Goal: Task Accomplishment & Management: Complete application form

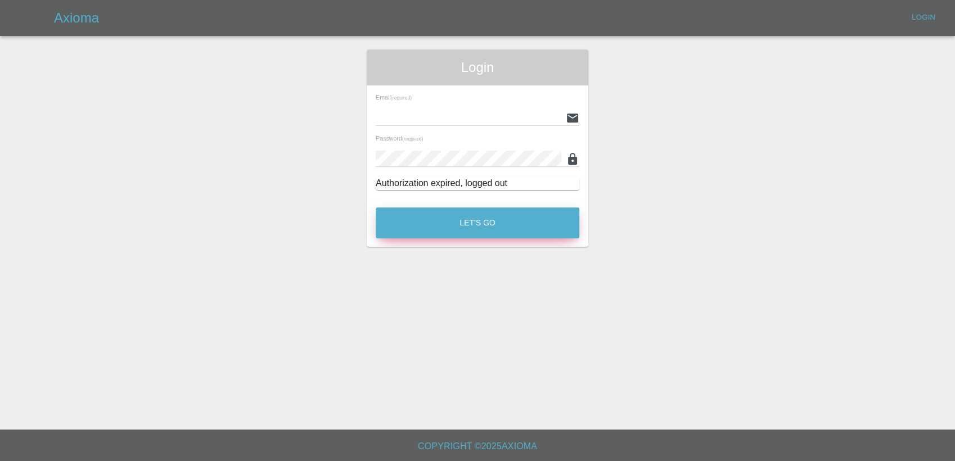
type input "[PERSON_NAME][EMAIL_ADDRESS][PERSON_NAME][DOMAIN_NAME]"
click at [480, 222] on button "Let's Go" at bounding box center [478, 223] width 204 height 31
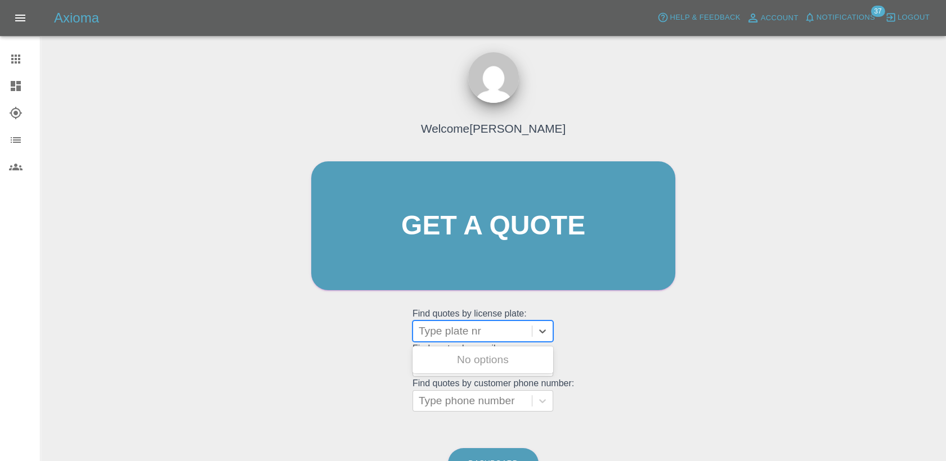
click at [447, 331] on div at bounding box center [471, 331] width 107 height 16
paste input "HV25XVP"
type input "HV25XVP"
click at [476, 353] on div "HV25XVP, Finished" at bounding box center [482, 360] width 141 height 22
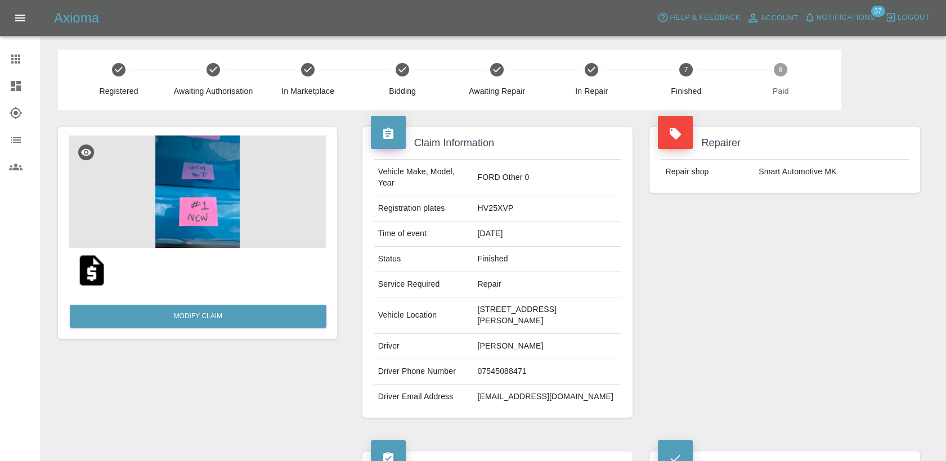
click at [22, 59] on div at bounding box center [24, 58] width 31 height 13
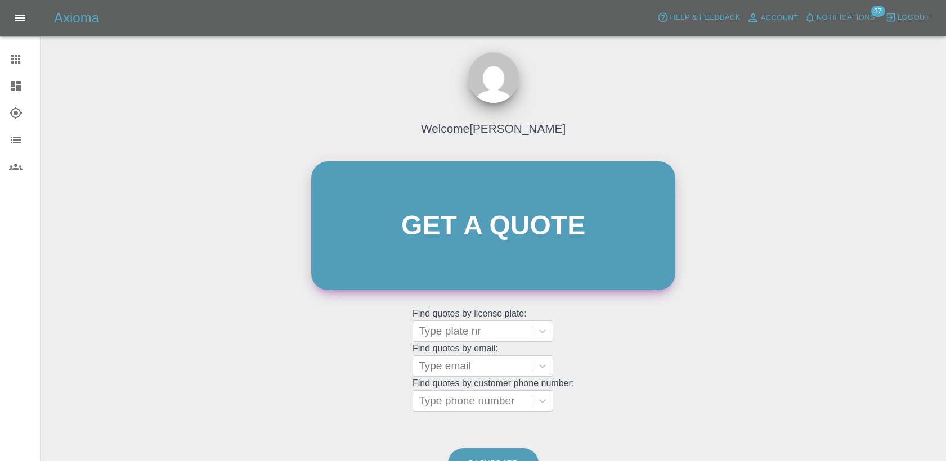
click at [474, 201] on link "Get a quote" at bounding box center [493, 225] width 364 height 129
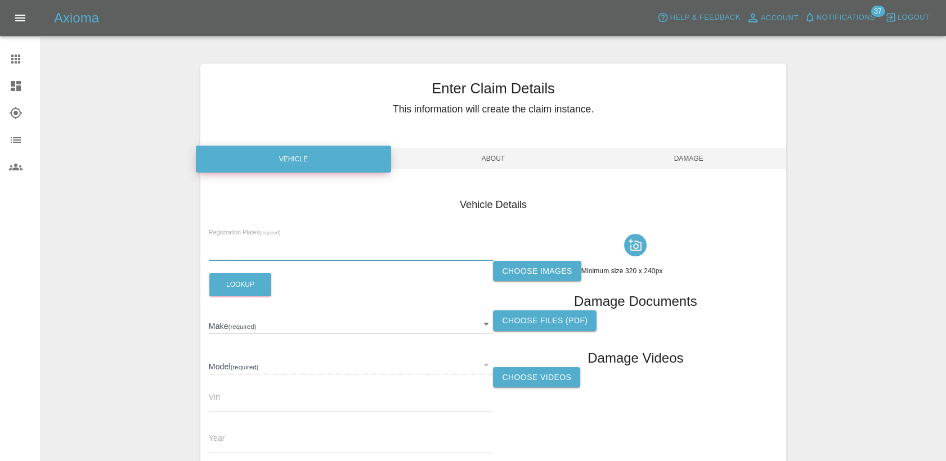
click at [271, 246] on input "text" at bounding box center [351, 253] width 285 height 16
paste input "HV25XVP"
type input "HV25XVP"
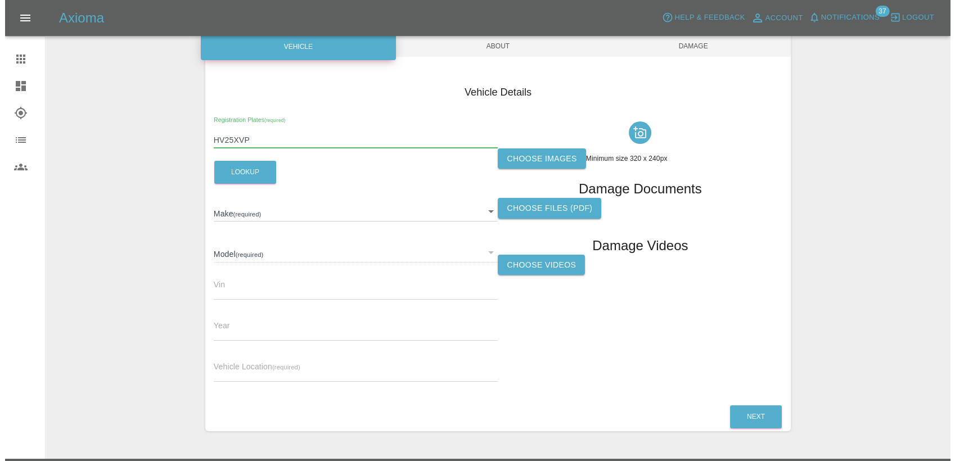
scroll to position [141, 0]
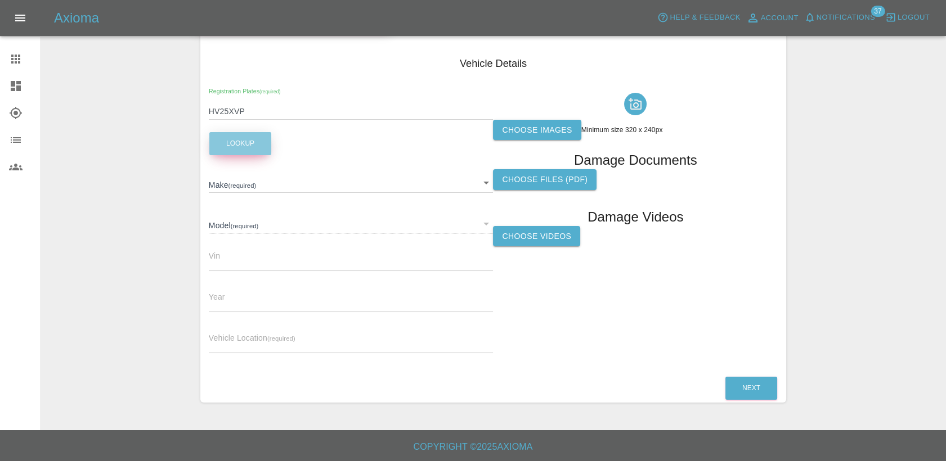
click at [247, 155] on button "Lookup" at bounding box center [240, 143] width 62 height 23
type input "N/A"
type input "0"
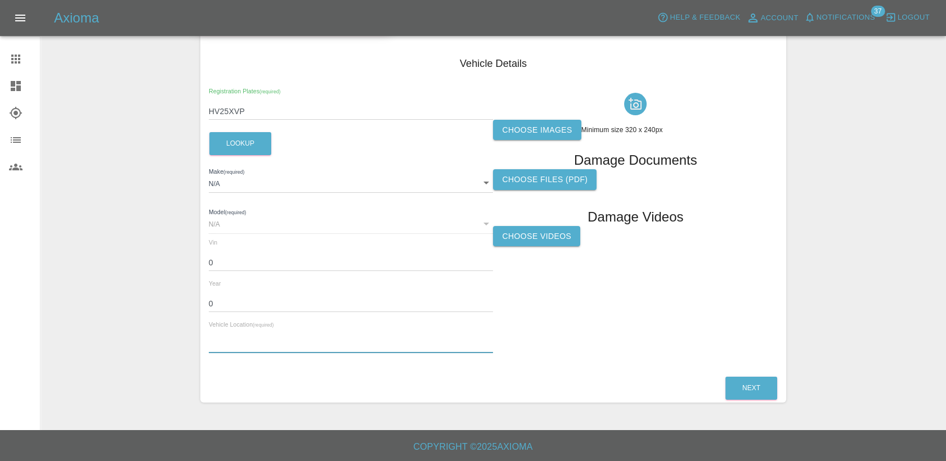
click at [287, 349] on input "text" at bounding box center [351, 345] width 285 height 16
paste input "[STREET_ADDRESS][PERSON_NAME]"
type input "[STREET_ADDRESS][PERSON_NAME]"
click at [547, 123] on label "Choose images" at bounding box center [537, 130] width 88 height 21
click at [0, 0] on input "Choose images" at bounding box center [0, 0] width 0 height 0
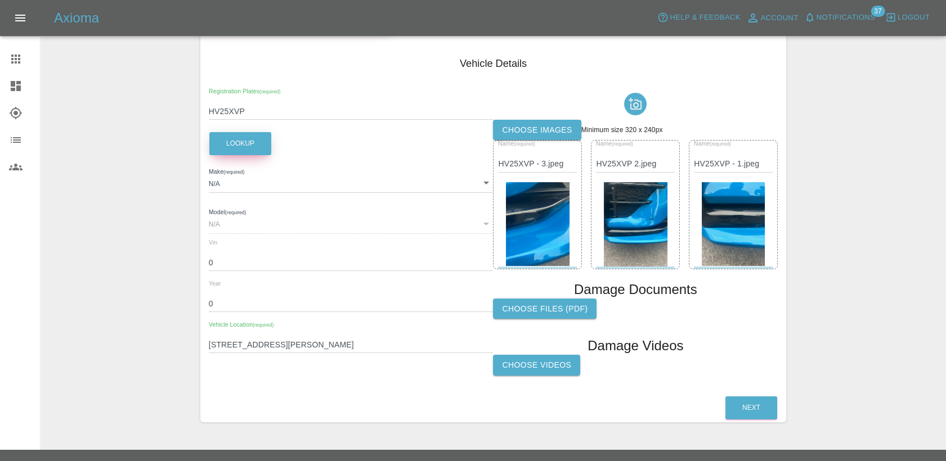
click at [241, 148] on button "Lookup" at bounding box center [240, 143] width 62 height 23
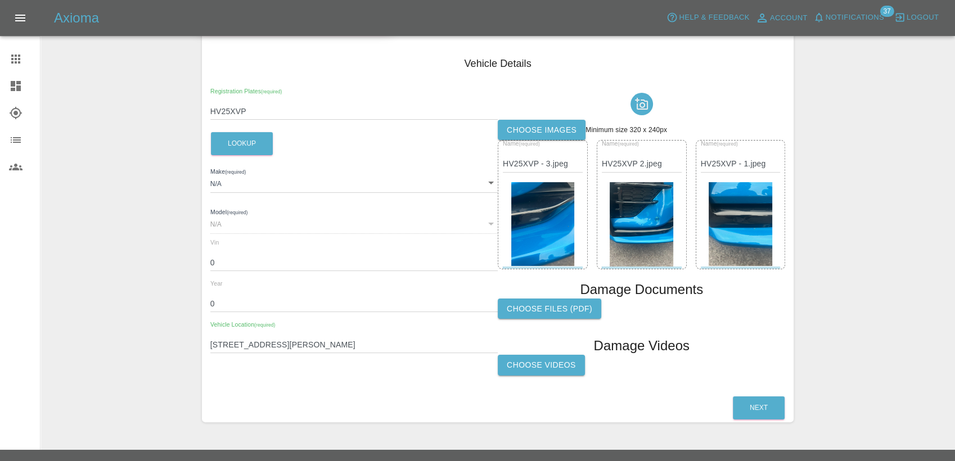
click at [231, 185] on body "Axioma Help & Feedback Account Notifications 37 Logout Claims Dashboard Explore…" at bounding box center [477, 170] width 955 height 623
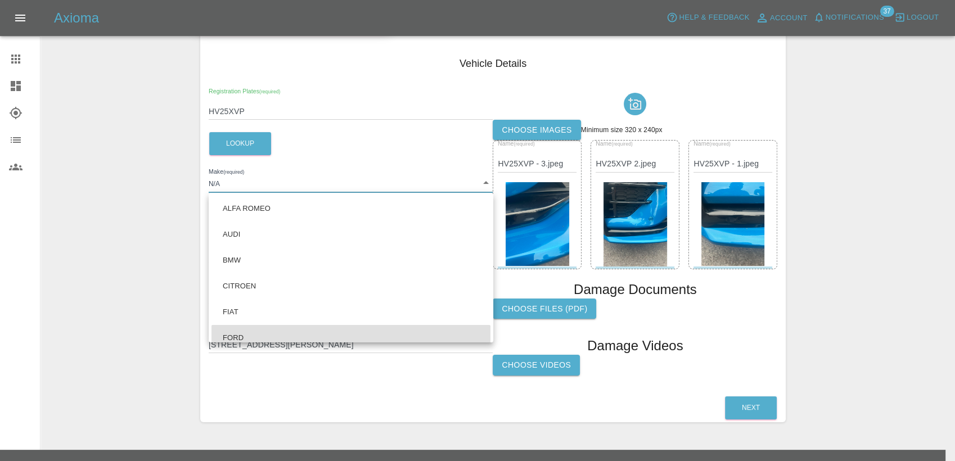
scroll to position [8, 0]
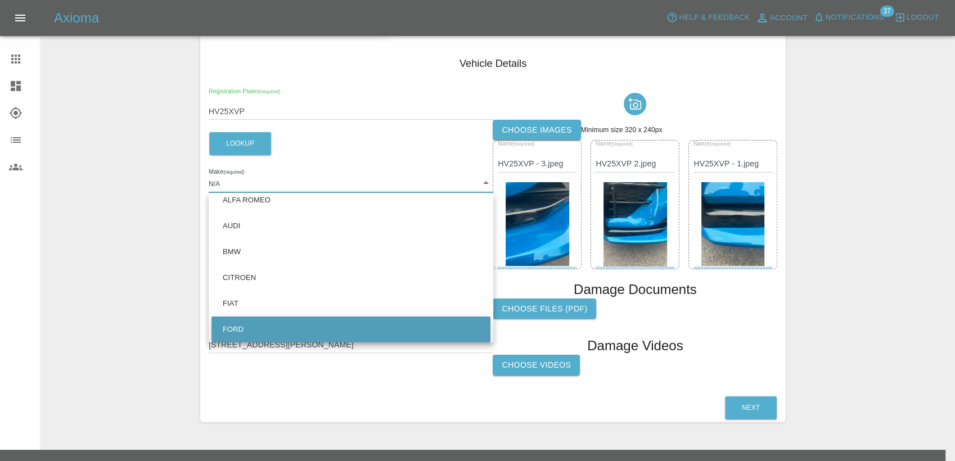
click at [250, 330] on li "FORD" at bounding box center [350, 330] width 279 height 26
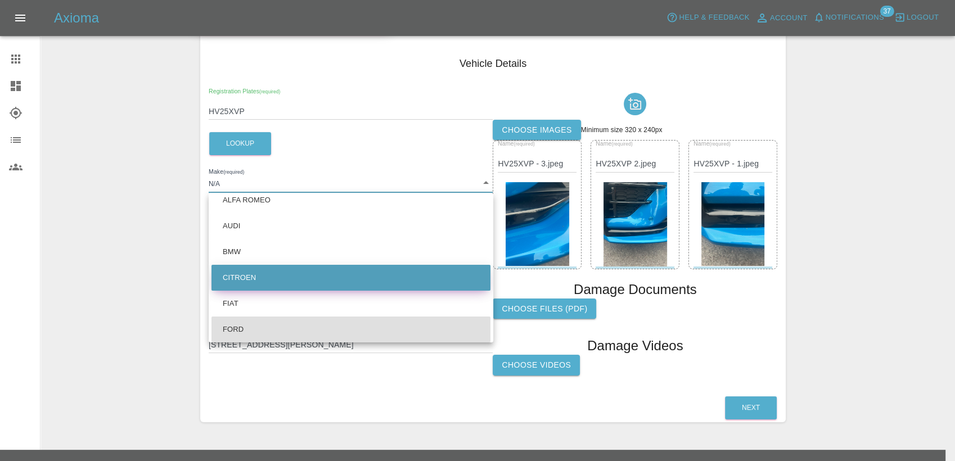
type input "FORD"
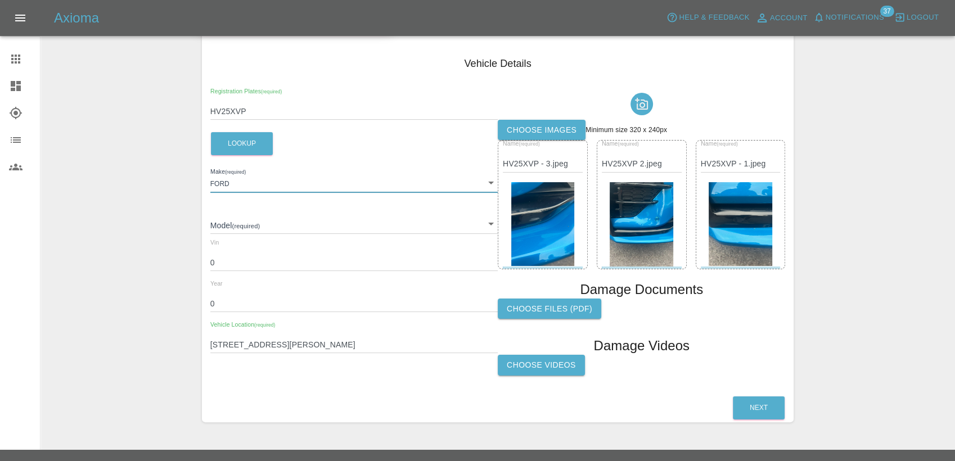
click at [243, 225] on body "Axioma Help & Feedback Account Notifications 37 Logout Claims Dashboard Explore…" at bounding box center [477, 170] width 955 height 623
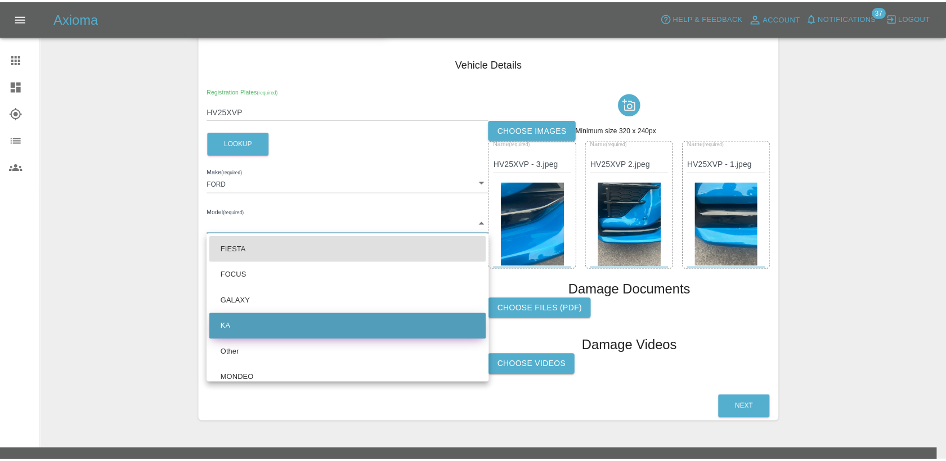
scroll to position [11, 0]
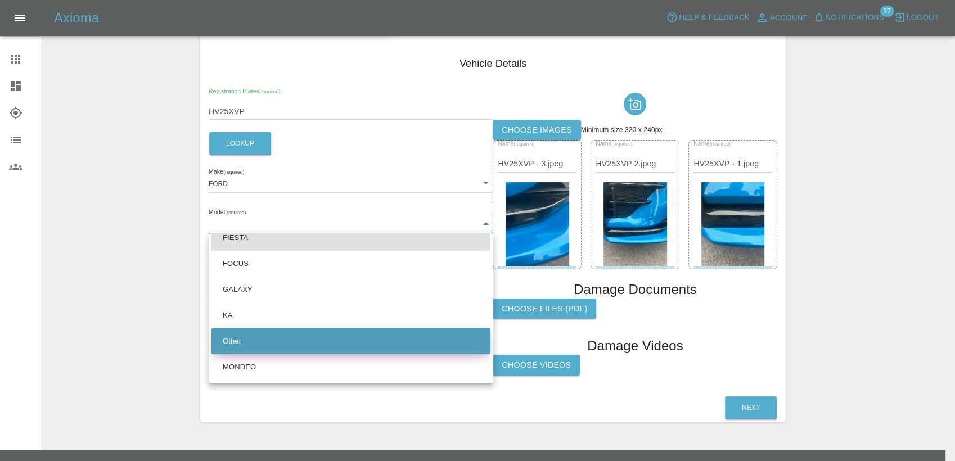
click at [321, 341] on li "Other" at bounding box center [350, 341] width 279 height 26
type input "Other"
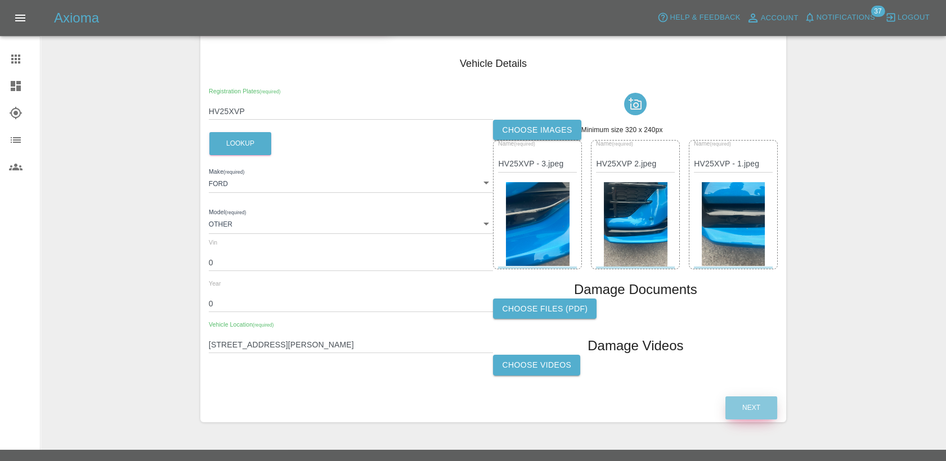
click at [743, 409] on button "Next" at bounding box center [751, 408] width 52 height 23
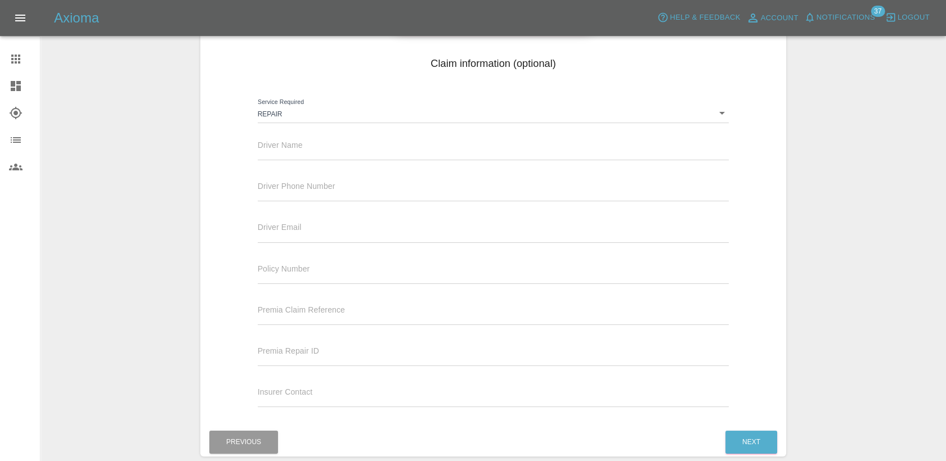
click at [308, 148] on input "text" at bounding box center [493, 152] width 471 height 16
paste input "[PERSON_NAME]"
type input "[PERSON_NAME]"
click at [301, 191] on input "text" at bounding box center [493, 193] width 471 height 16
paste input "07545088471"
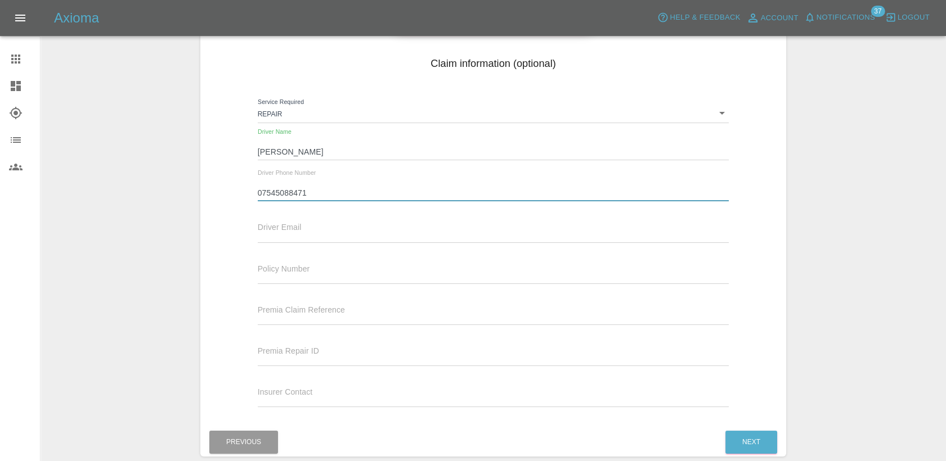
type input "07545088471"
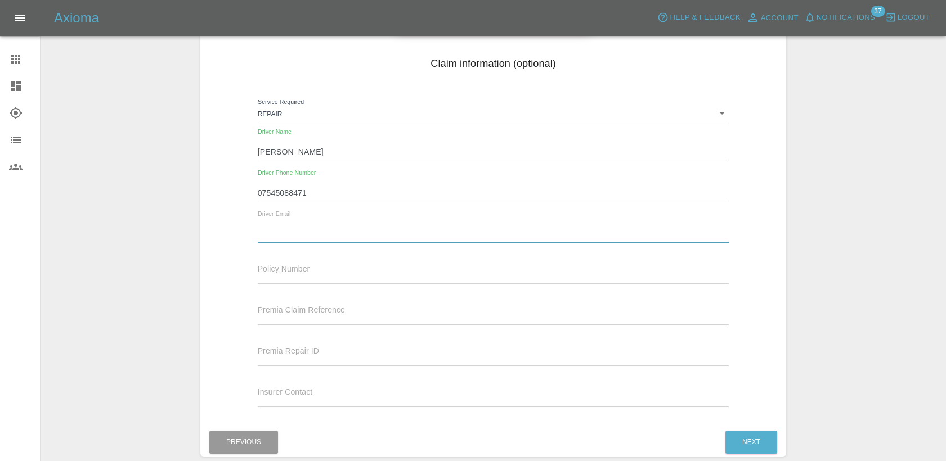
click at [323, 235] on input "text" at bounding box center [493, 234] width 471 height 16
paste input "[EMAIL_ADDRESS][DOMAIN_NAME]"
type input "[EMAIL_ADDRESS][DOMAIN_NAME]"
click at [749, 439] on button "Next" at bounding box center [751, 442] width 52 height 23
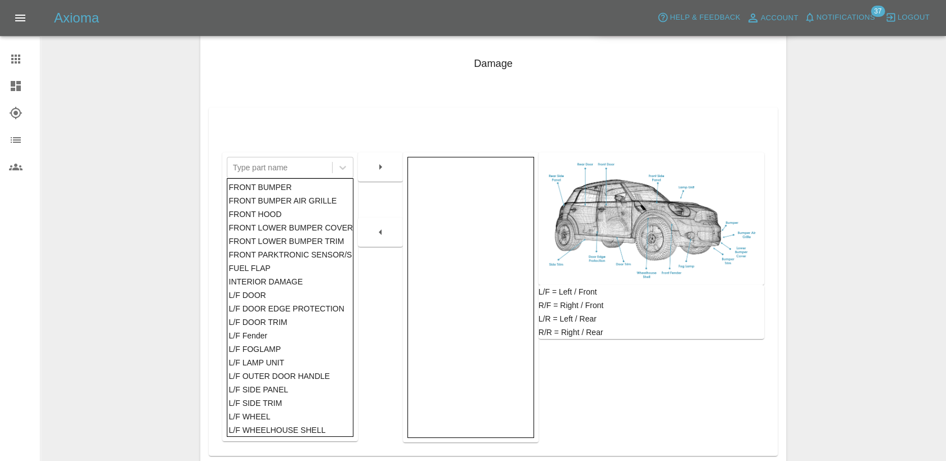
click at [295, 191] on div "FRONT BUMPER" at bounding box center [289, 187] width 123 height 13
click at [370, 164] on button "button" at bounding box center [380, 167] width 36 height 20
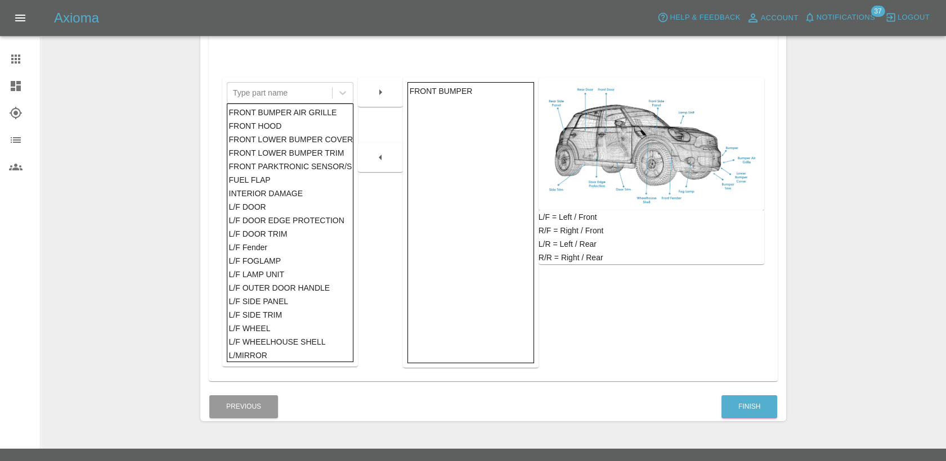
scroll to position [235, 0]
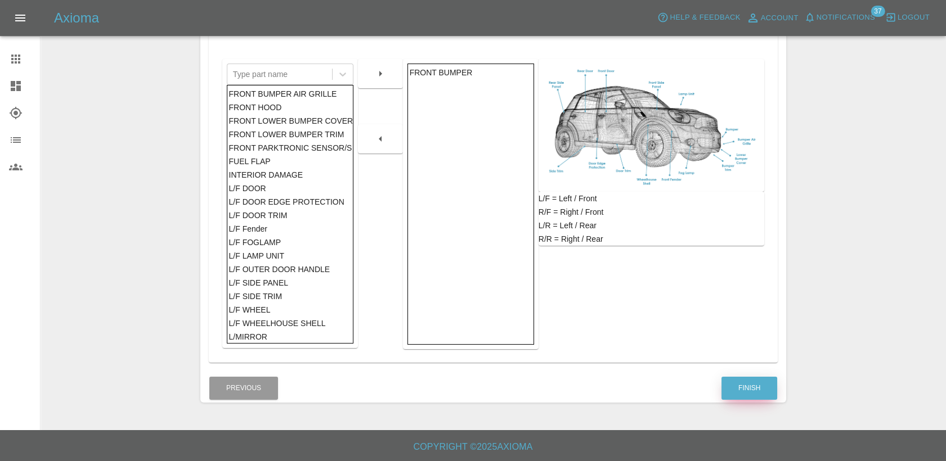
click at [739, 391] on button "Finish" at bounding box center [749, 388] width 56 height 23
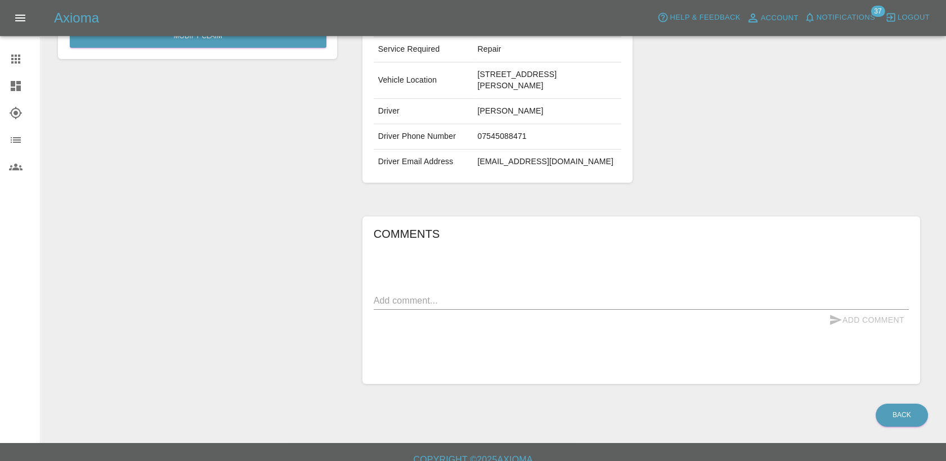
scroll to position [247, 0]
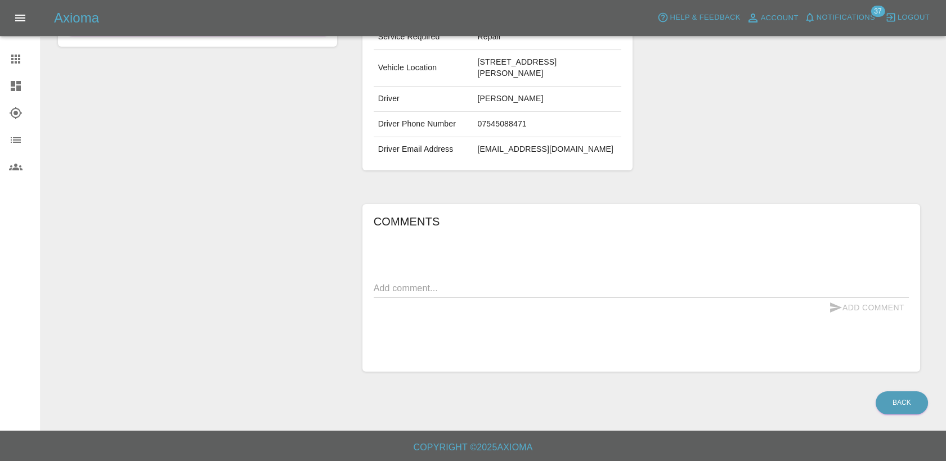
click at [445, 265] on div "Comments x Add Comment" at bounding box center [640, 288] width 535 height 151
click at [429, 290] on textarea at bounding box center [640, 288] width 535 height 13
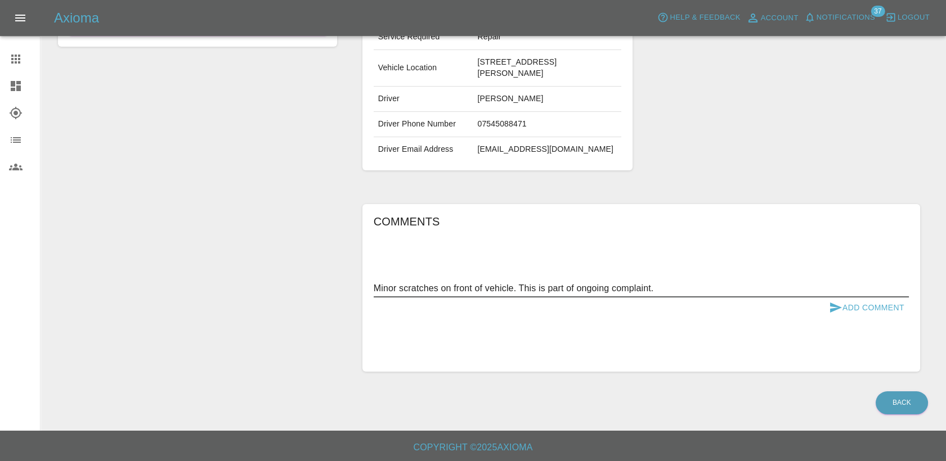
type textarea "Minor scratches on front of vehicle. This is part of ongoing complaint."
click at [850, 305] on button "Add Comment" at bounding box center [866, 308] width 84 height 21
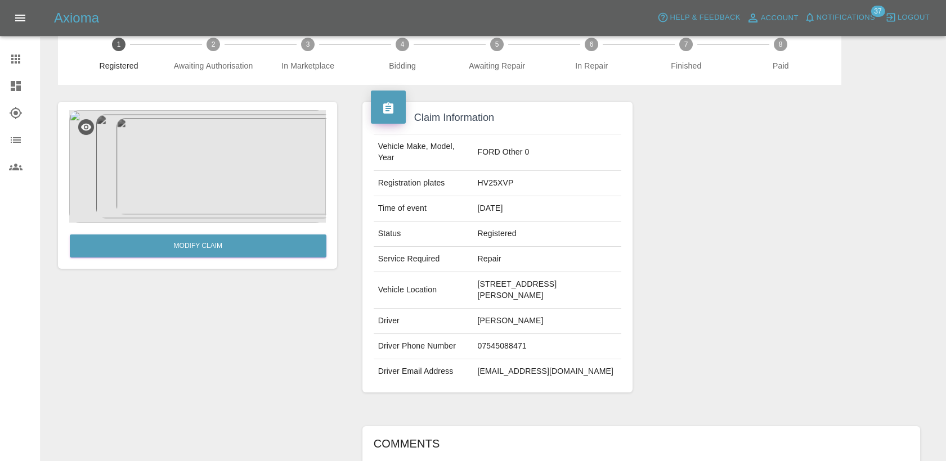
scroll to position [0, 0]
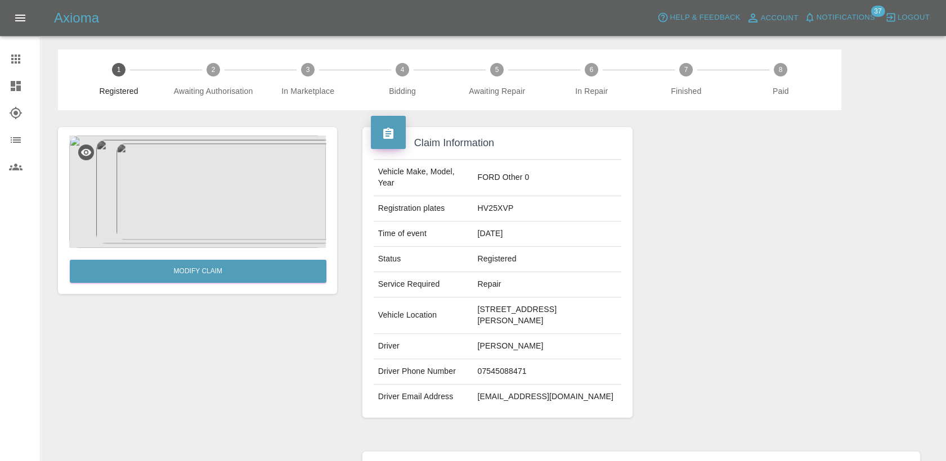
click at [16, 58] on icon at bounding box center [15, 59] width 9 height 9
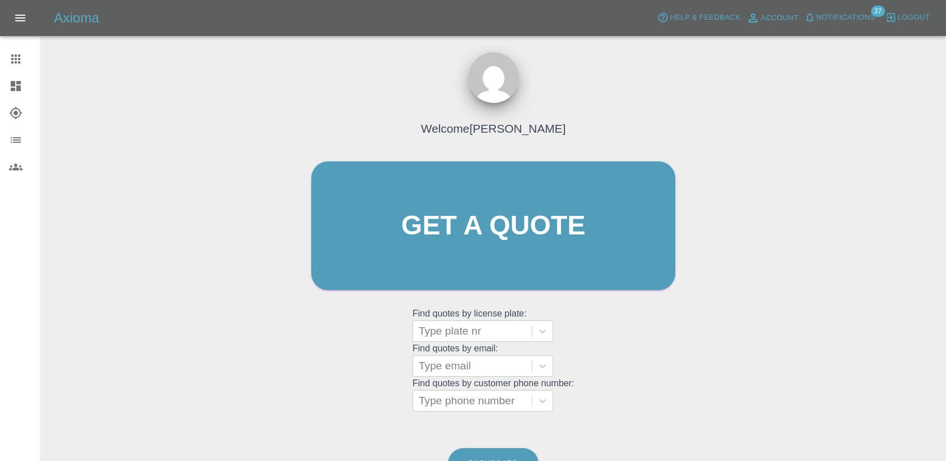
click at [15, 97] on link "Dashboard" at bounding box center [20, 86] width 40 height 27
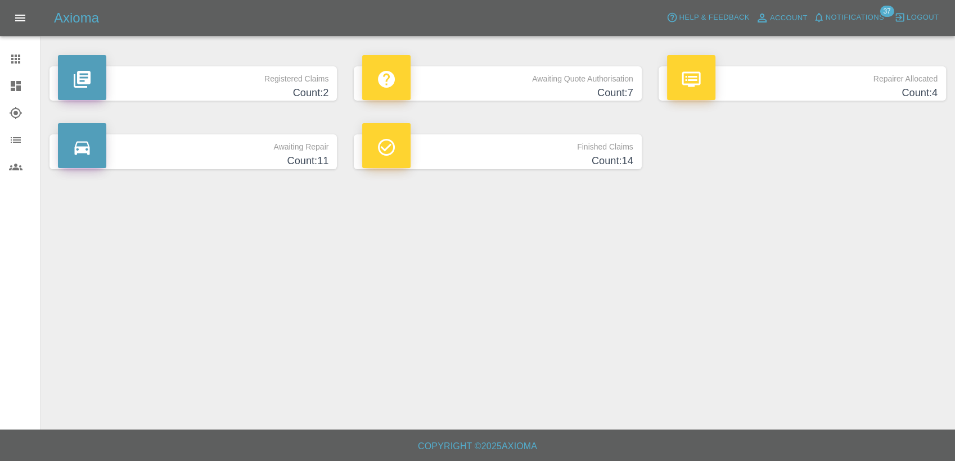
click at [559, 98] on h4 "Count: 7" at bounding box center [497, 92] width 271 height 15
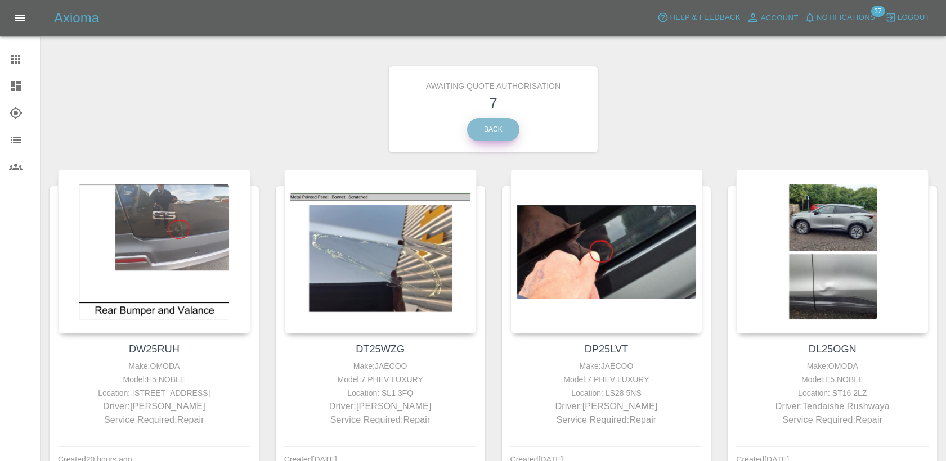
click at [507, 137] on link "Back" at bounding box center [493, 129] width 52 height 23
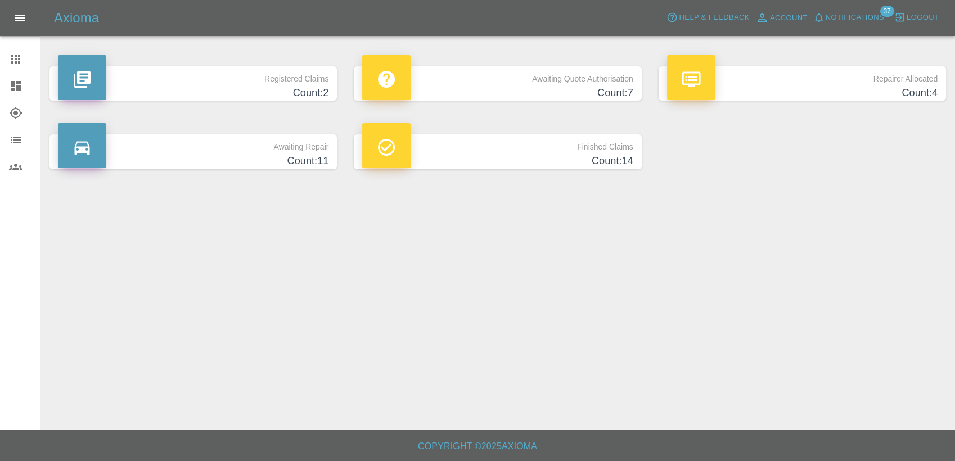
click at [297, 94] on h4 "Count: 2" at bounding box center [193, 92] width 271 height 15
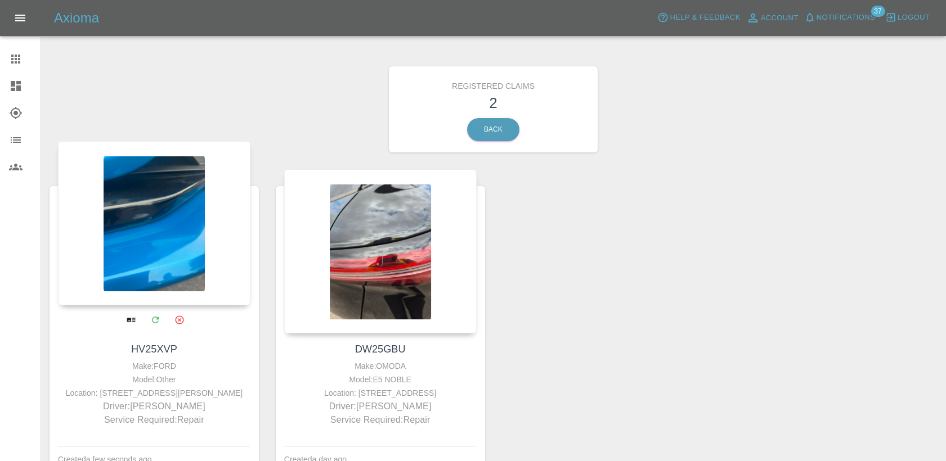
click at [191, 310] on button "Archive" at bounding box center [179, 319] width 23 height 23
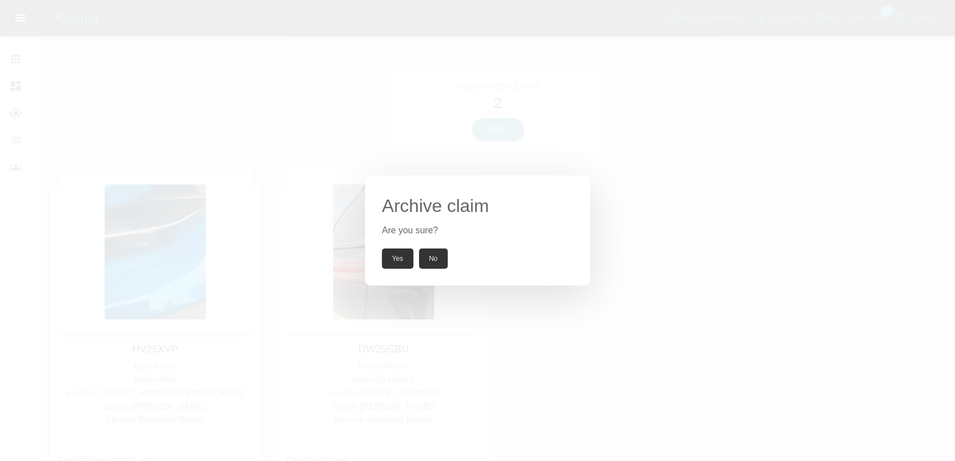
click at [443, 263] on button "No" at bounding box center [433, 259] width 29 height 20
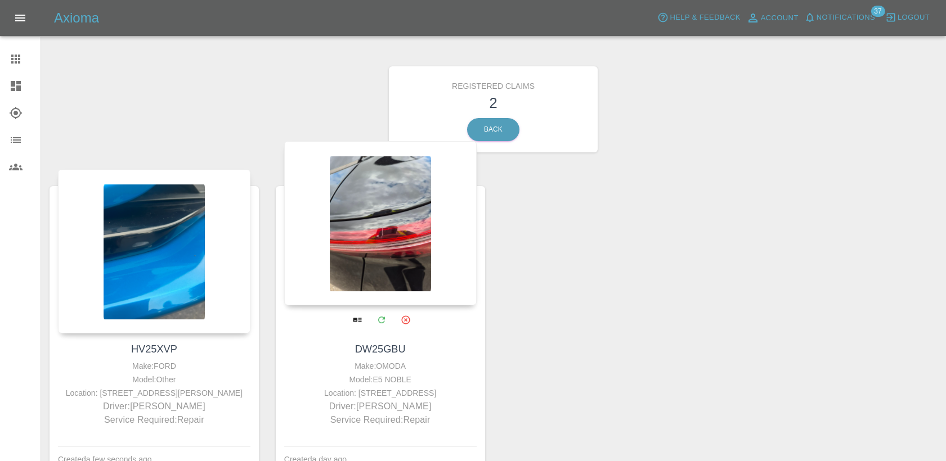
click at [409, 224] on div at bounding box center [380, 223] width 192 height 164
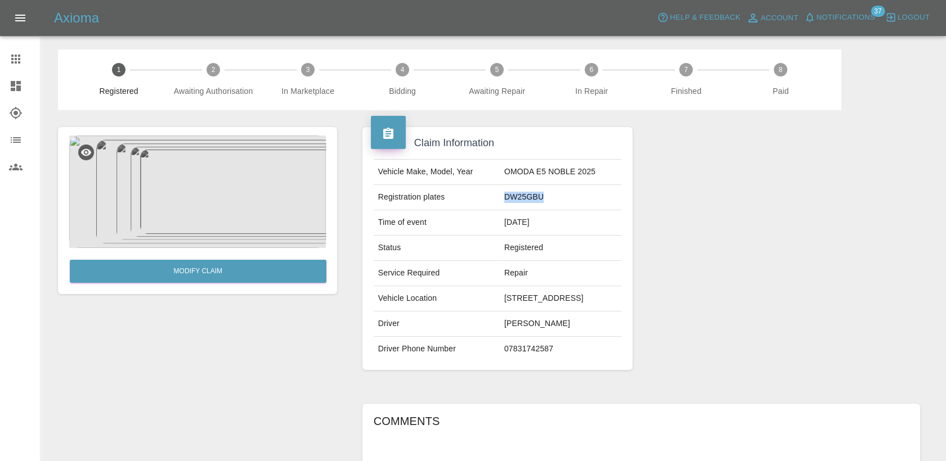
drag, startPoint x: 522, startPoint y: 191, endPoint x: 486, endPoint y: 201, distance: 37.4
click at [499, 201] on td "DW25GBU" at bounding box center [559, 197] width 121 height 25
copy td "DW25GBU"
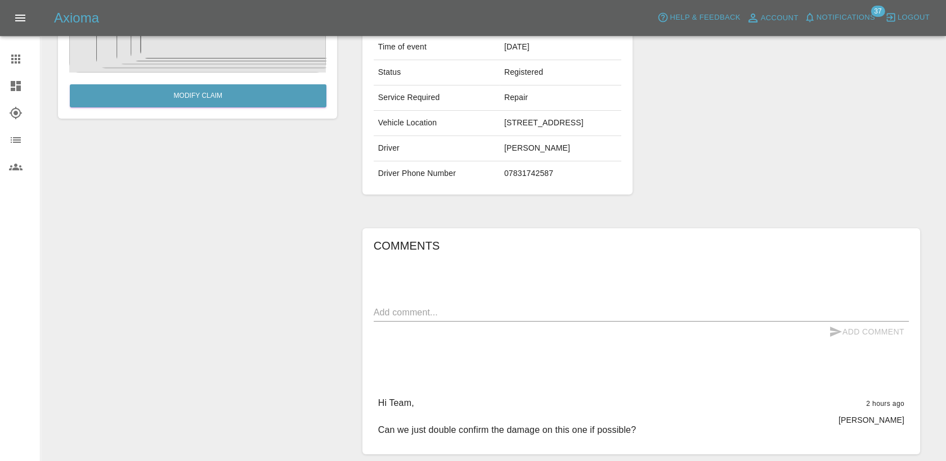
scroll to position [187, 0]
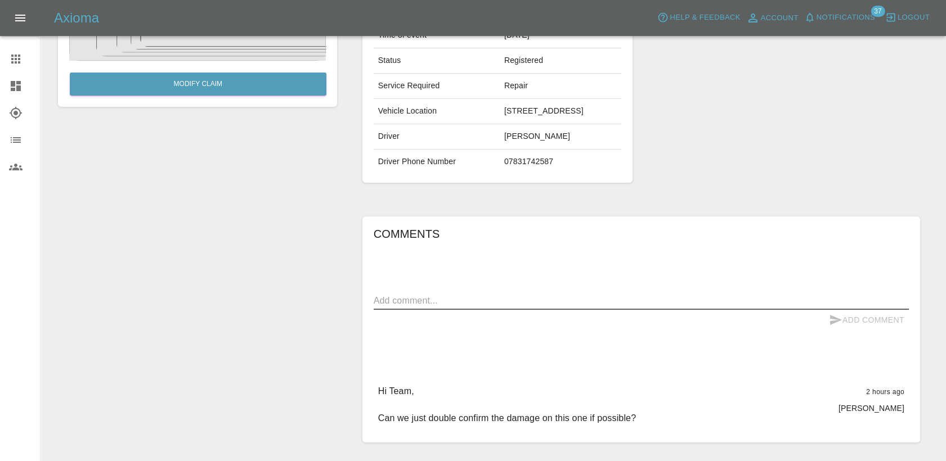
click at [450, 306] on textarea at bounding box center [640, 300] width 535 height 13
paste textarea "there is surface damage on the boot and the front passenger door pane"
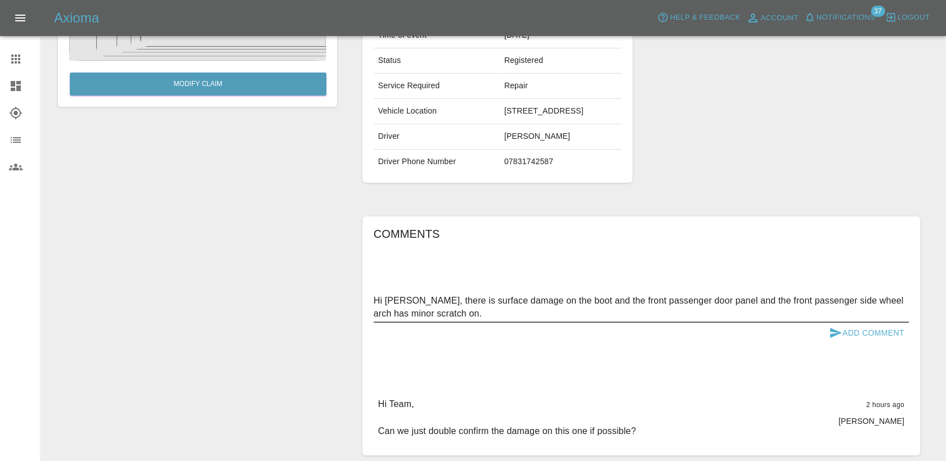
type textarea "Hi [PERSON_NAME], there is surface damage on the boot and the front passenger d…"
click at [882, 331] on button "Add Comment" at bounding box center [866, 333] width 84 height 21
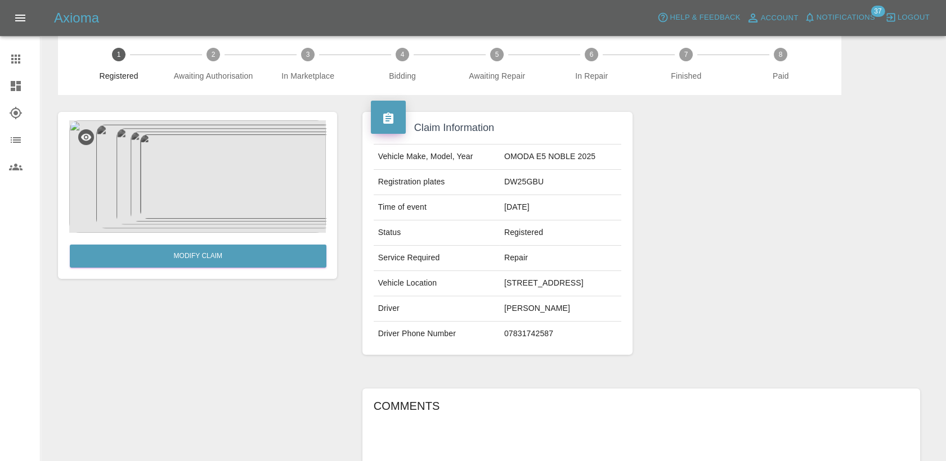
scroll to position [0, 0]
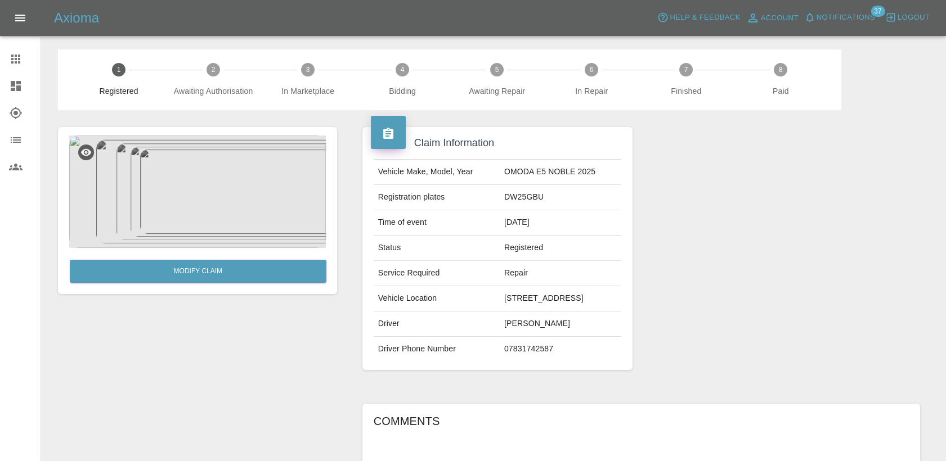
click at [0, 52] on html "Axioma Help & Feedback Account Notifications 37 Logout Claims Dashboard Explore…" at bounding box center [473, 384] width 946 height 768
click at [9, 56] on icon at bounding box center [15, 58] width 13 height 13
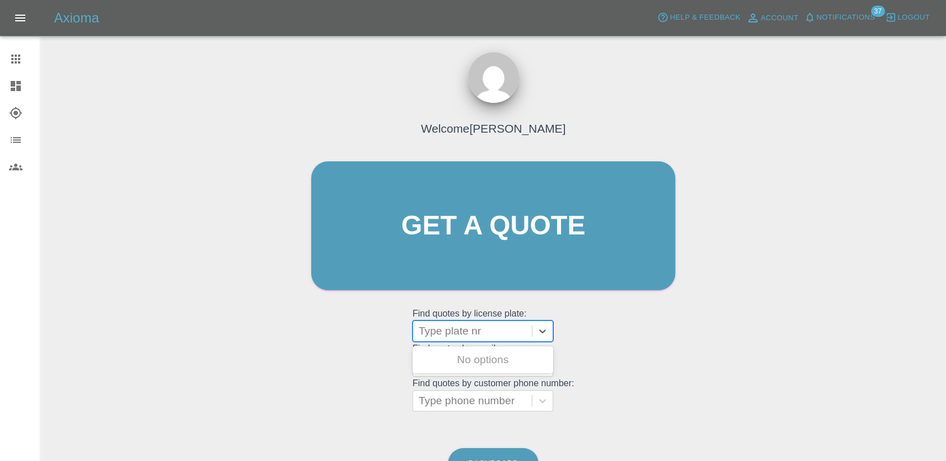
click at [494, 330] on div at bounding box center [471, 331] width 107 height 16
paste input "HS25EXC"
type input "HS25EXC"
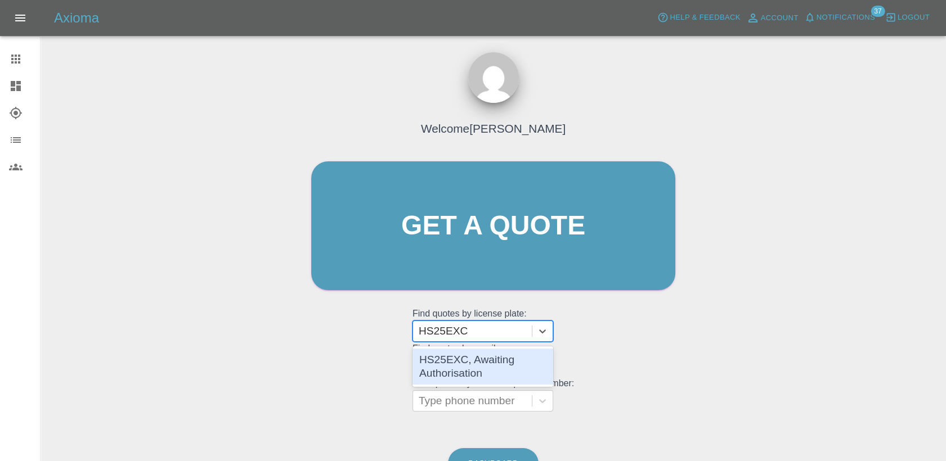
click at [493, 366] on div "HS25EXC, Awaiting Authorisation" at bounding box center [482, 367] width 141 height 36
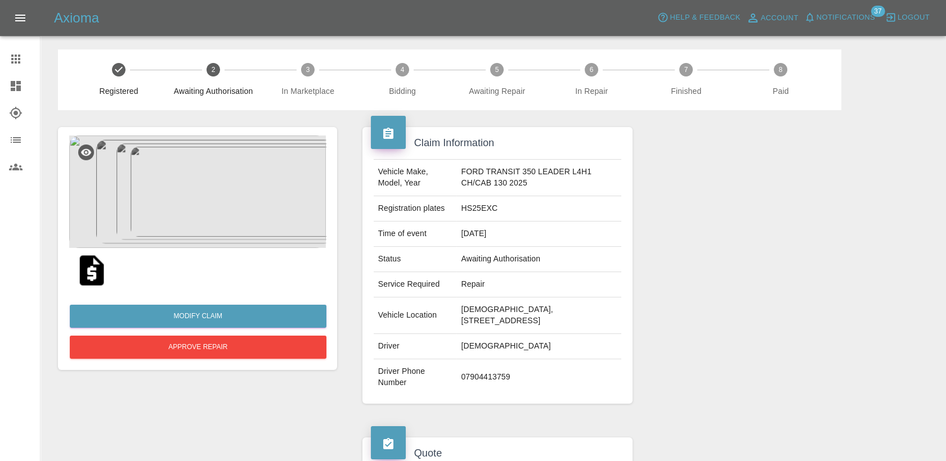
click at [204, 167] on img at bounding box center [197, 192] width 256 height 112
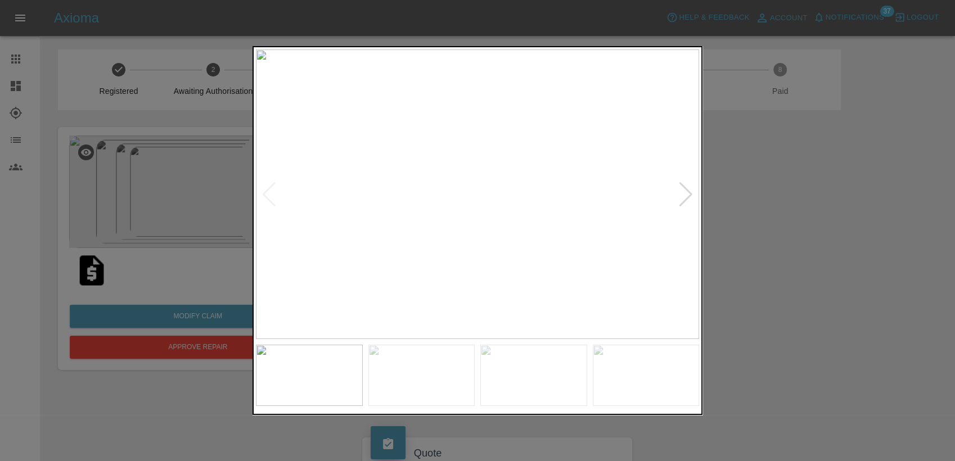
click at [689, 197] on div at bounding box center [685, 194] width 15 height 25
click at [689, 197] on img at bounding box center [477, 194] width 443 height 290
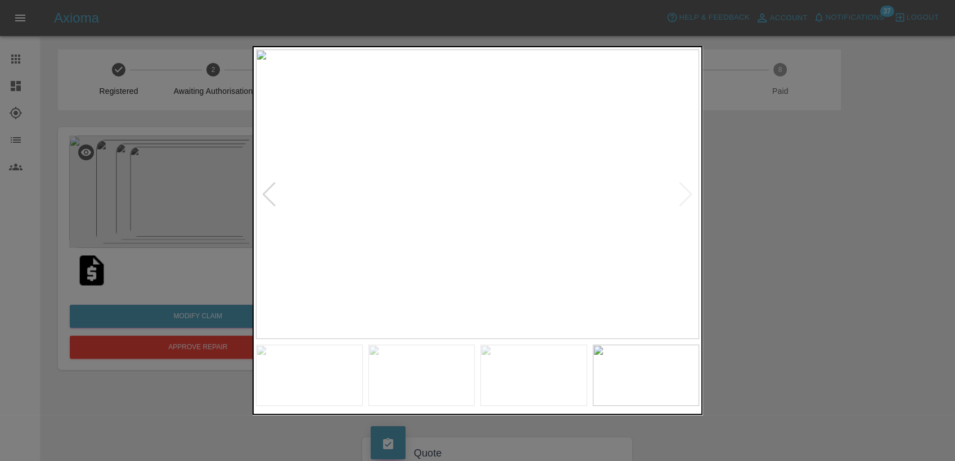
click at [801, 268] on div at bounding box center [477, 230] width 955 height 461
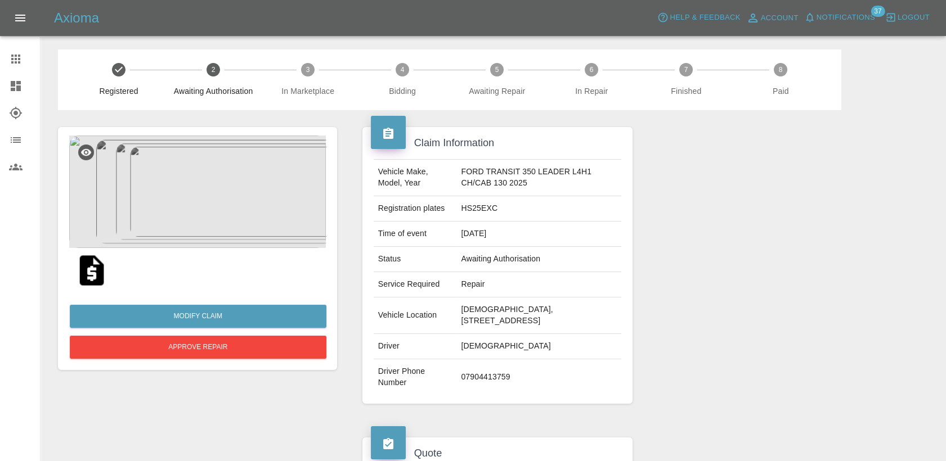
click at [313, 199] on img at bounding box center [197, 192] width 256 height 112
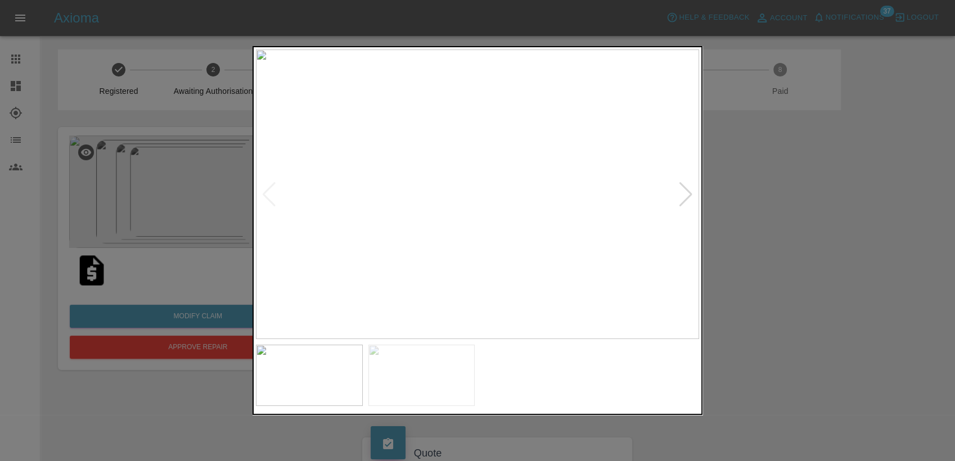
click at [696, 196] on img at bounding box center [477, 194] width 443 height 290
click at [688, 196] on div at bounding box center [685, 194] width 15 height 25
click at [688, 196] on img at bounding box center [477, 194] width 443 height 290
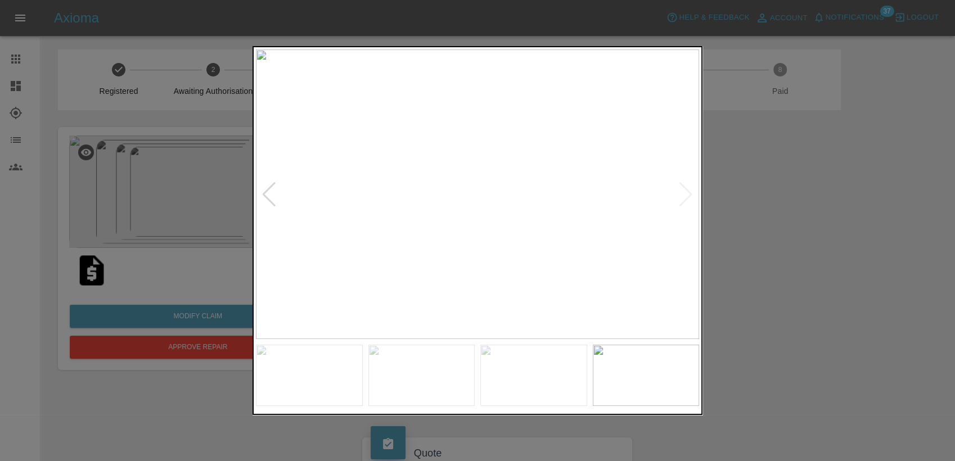
click at [873, 251] on div at bounding box center [477, 230] width 955 height 461
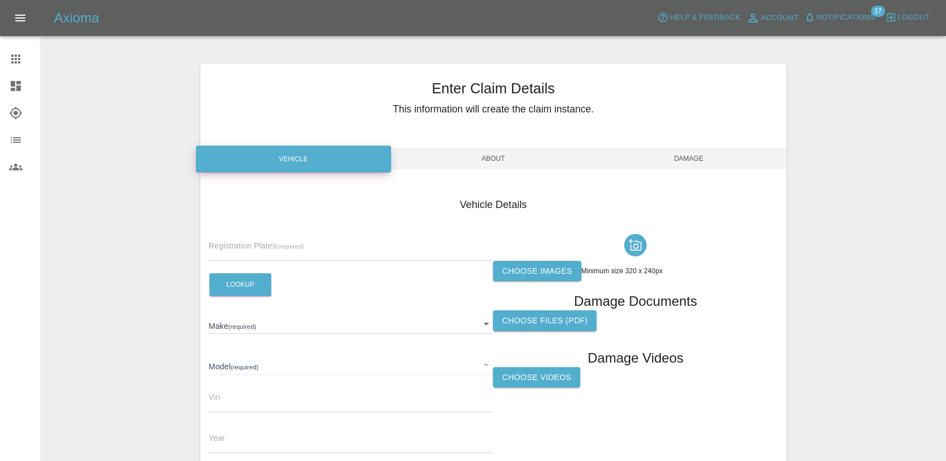
click at [11, 61] on icon at bounding box center [15, 58] width 13 height 13
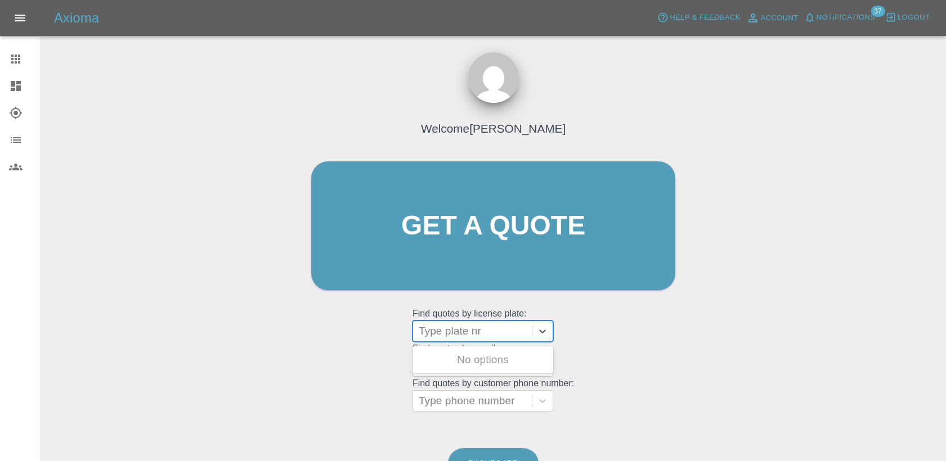
click at [465, 332] on div at bounding box center [471, 331] width 107 height 16
paste input "HV25XVP"
type input "HV25XVP"
click at [485, 354] on div "HV25XVP, Finished" at bounding box center [482, 360] width 141 height 22
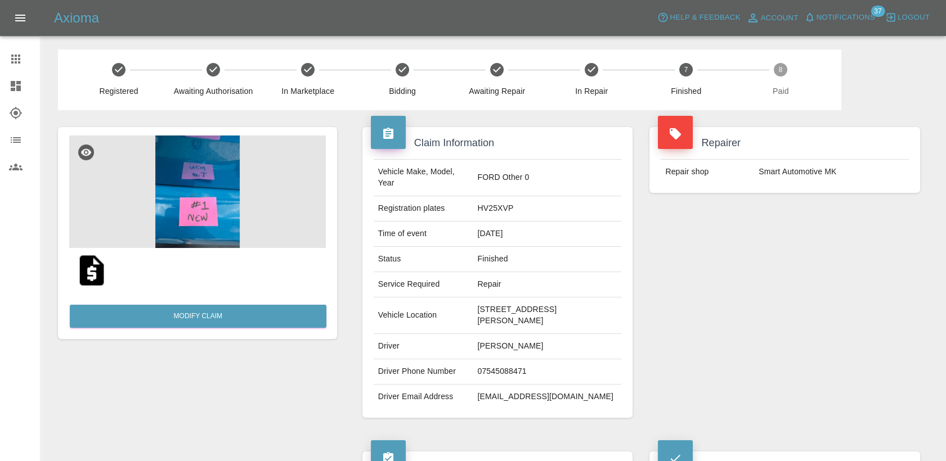
drag, startPoint x: 493, startPoint y: 323, endPoint x: 468, endPoint y: 309, distance: 29.0
click at [472, 309] on td "[STREET_ADDRESS][PERSON_NAME]" at bounding box center [546, 316] width 148 height 37
copy td "[STREET_ADDRESS][PERSON_NAME]"
drag, startPoint x: 545, startPoint y: 346, endPoint x: 470, endPoint y: 350, distance: 74.9
click at [472, 350] on td "[PERSON_NAME]" at bounding box center [546, 346] width 148 height 25
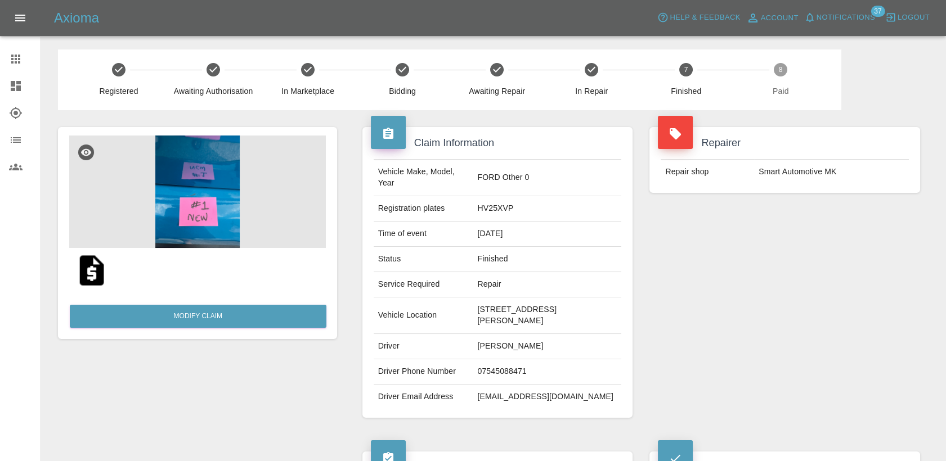
copy td "[PERSON_NAME]"
drag, startPoint x: 515, startPoint y: 370, endPoint x: 468, endPoint y: 373, distance: 47.4
click at [472, 373] on td "07545088471" at bounding box center [546, 371] width 148 height 25
copy td "07545088471"
drag, startPoint x: 569, startPoint y: 396, endPoint x: 471, endPoint y: 403, distance: 98.1
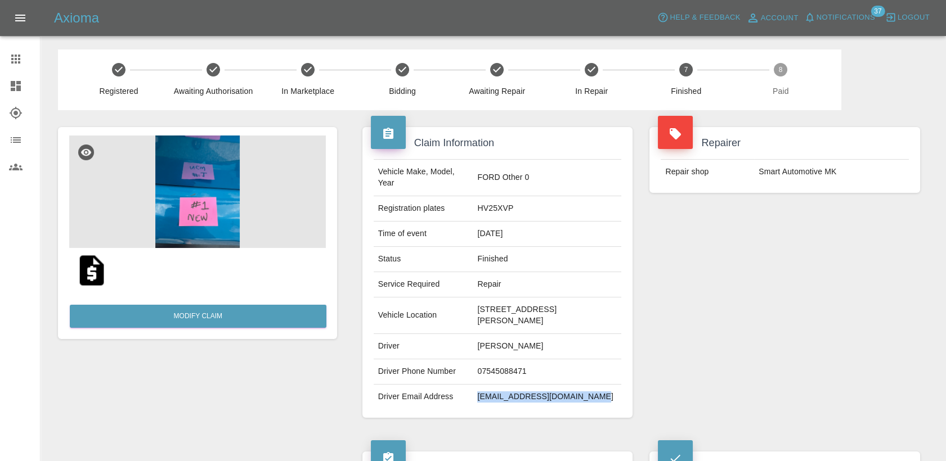
click at [472, 403] on td "[EMAIL_ADDRESS][DOMAIN_NAME]" at bounding box center [546, 397] width 148 height 25
copy td "[EMAIL_ADDRESS][DOMAIN_NAME]"
